Goal: Task Accomplishment & Management: Manage account settings

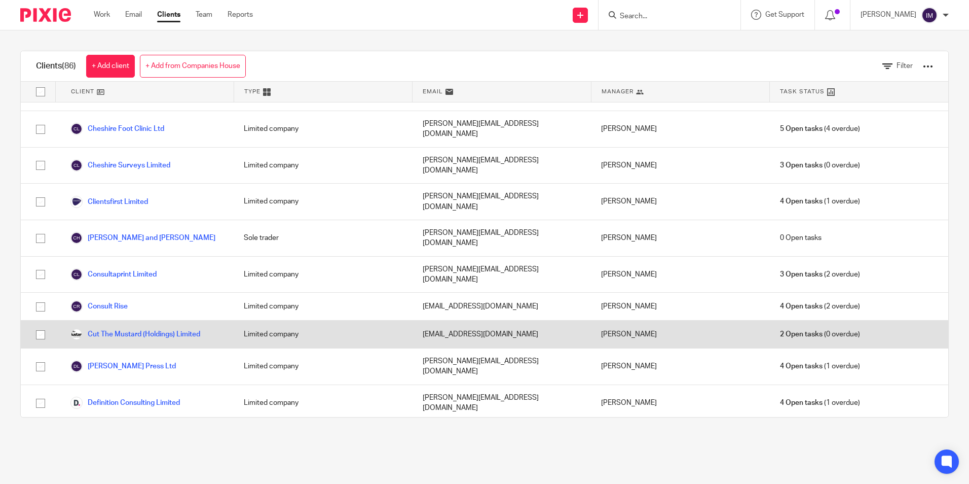
scroll to position [456, 0]
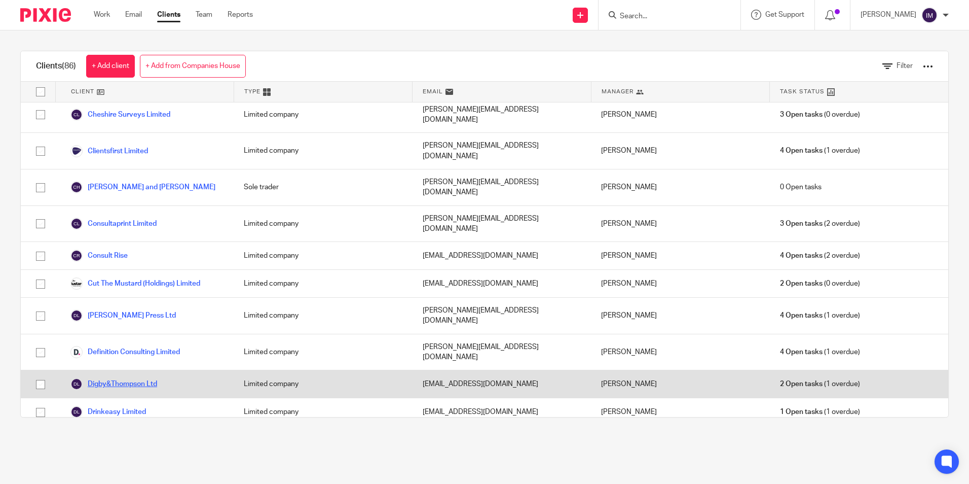
click at [140, 378] on link "Digby&Thompson Ltd" at bounding box center [113, 384] width 87 height 12
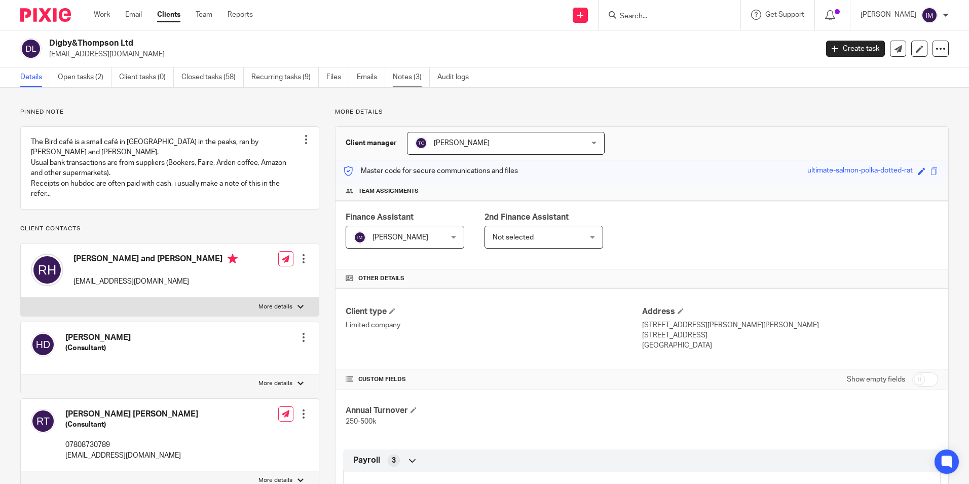
click at [412, 72] on link "Notes (3)" at bounding box center [411, 77] width 37 height 20
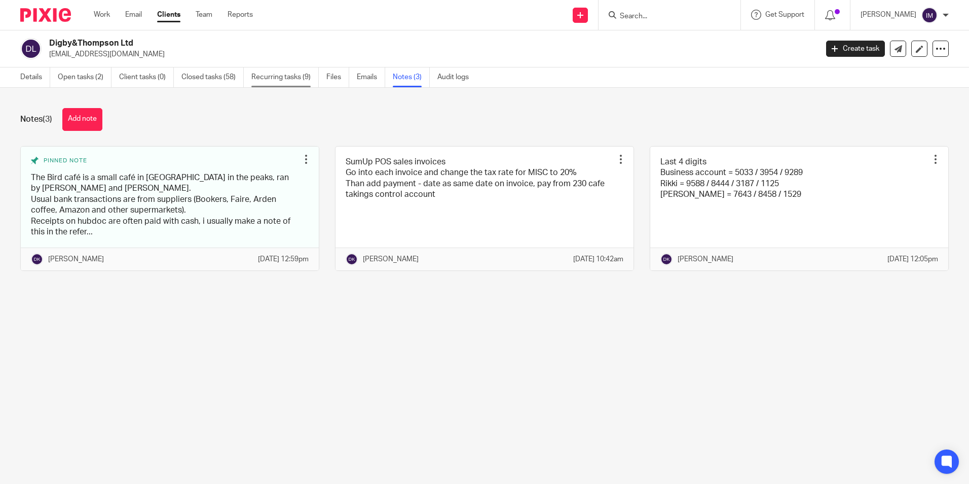
click at [284, 81] on link "Recurring tasks (9)" at bounding box center [284, 77] width 67 height 20
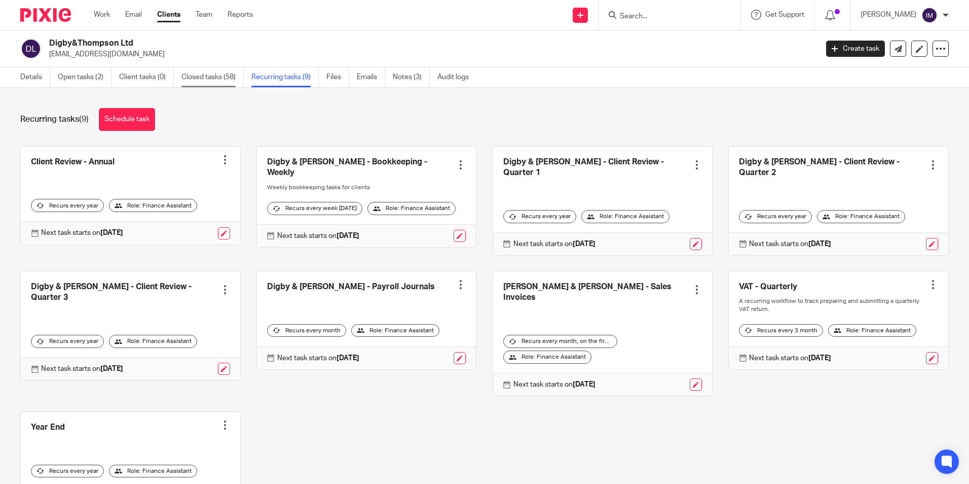
click at [212, 73] on link "Closed tasks (58)" at bounding box center [212, 77] width 62 height 20
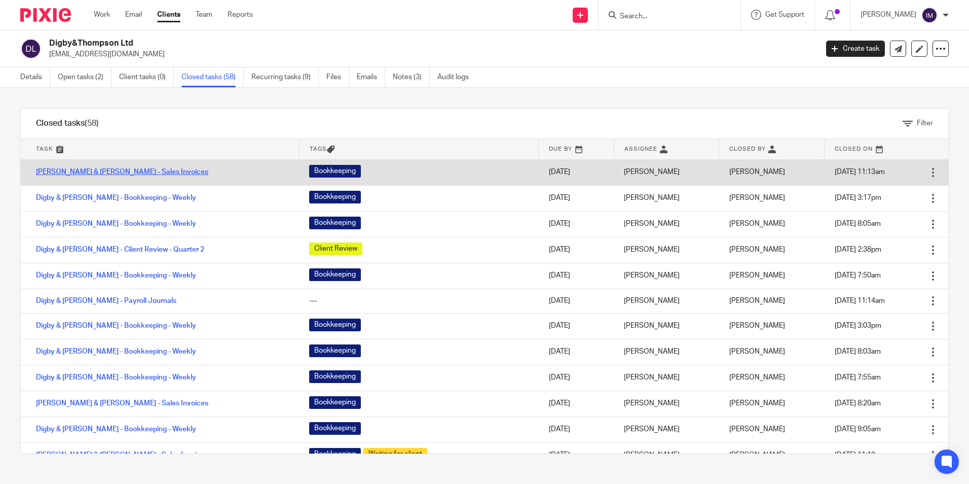
click at [123, 169] on link "Digby & Thompson - Sales Invoices" at bounding box center [122, 171] width 172 height 7
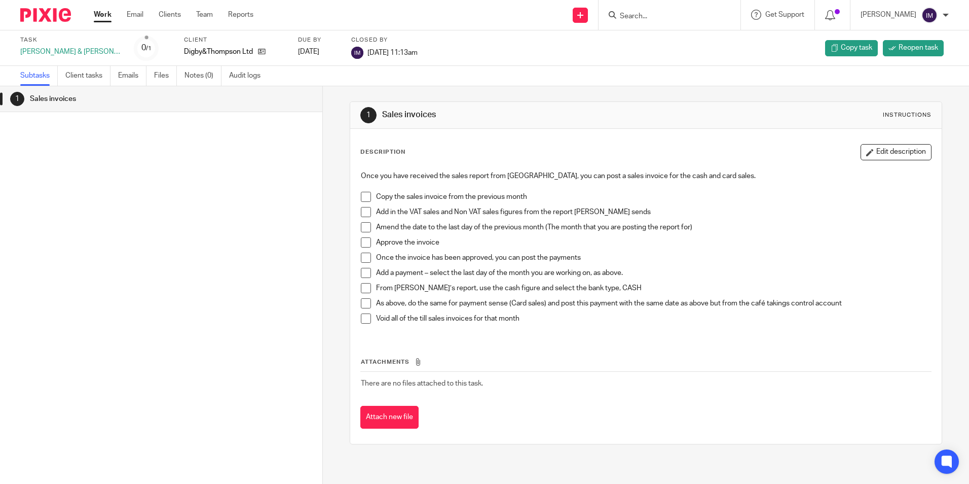
click at [100, 16] on link "Work" at bounding box center [103, 15] width 18 height 10
